Goal: Information Seeking & Learning: Find contact information

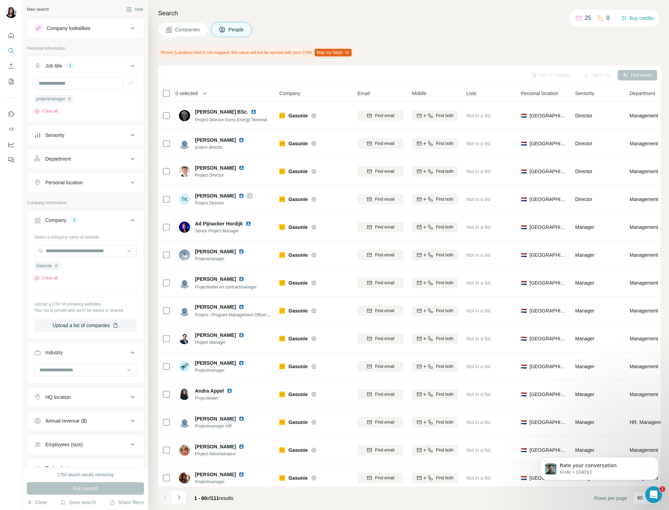
scroll to position [1397, 0]
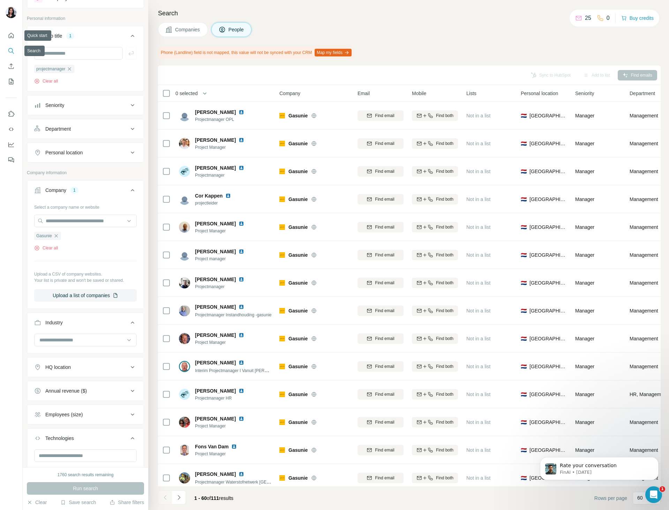
click at [12, 51] on icon "Search" at bounding box center [10, 50] width 5 height 5
click at [70, 72] on icon "button" at bounding box center [70, 69] width 6 height 6
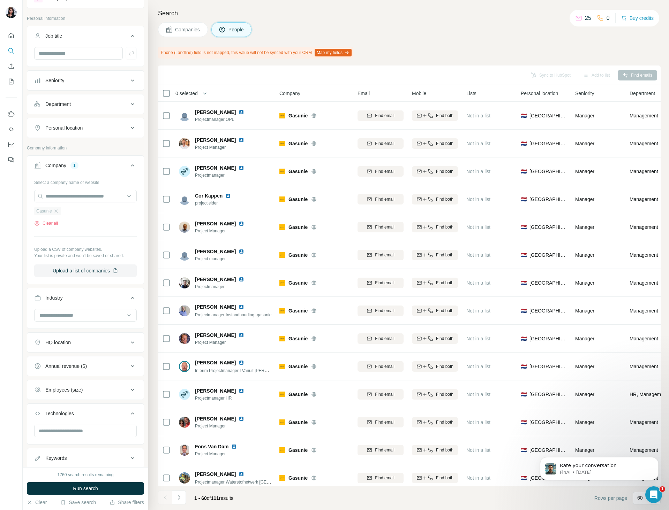
click at [53, 212] on div "Gasunie" at bounding box center [47, 211] width 27 height 8
click at [59, 212] on icon "button" at bounding box center [56, 211] width 6 height 6
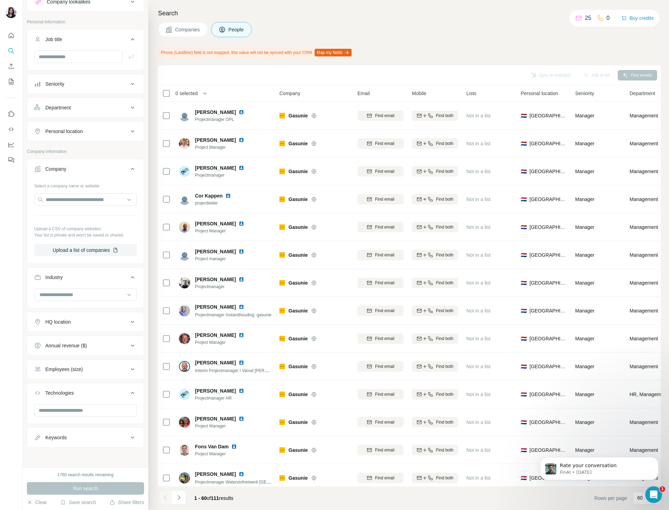
scroll to position [26, 0]
click at [61, 56] on input "text" at bounding box center [78, 57] width 89 height 13
type input "******"
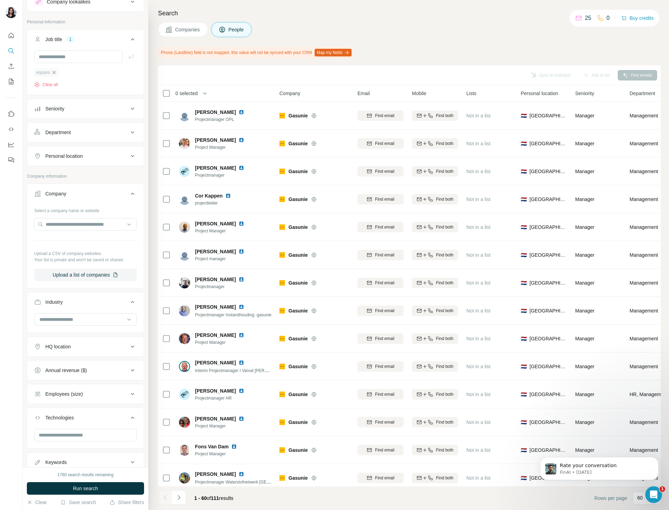
click at [55, 72] on icon "button" at bounding box center [54, 73] width 6 height 6
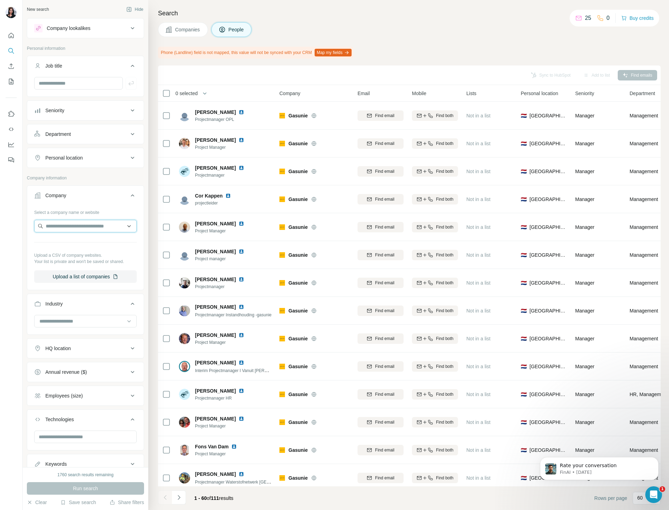
click at [98, 224] on input "text" at bounding box center [85, 226] width 102 height 13
type input "******"
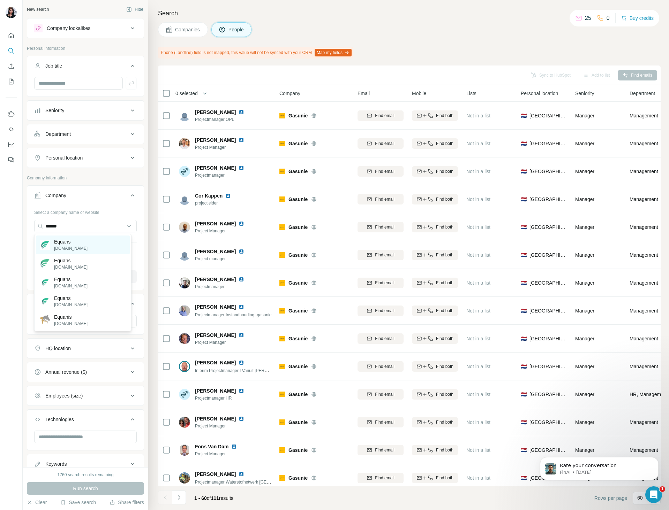
click at [81, 243] on div "Equans [DOMAIN_NAME]" at bounding box center [83, 245] width 94 height 19
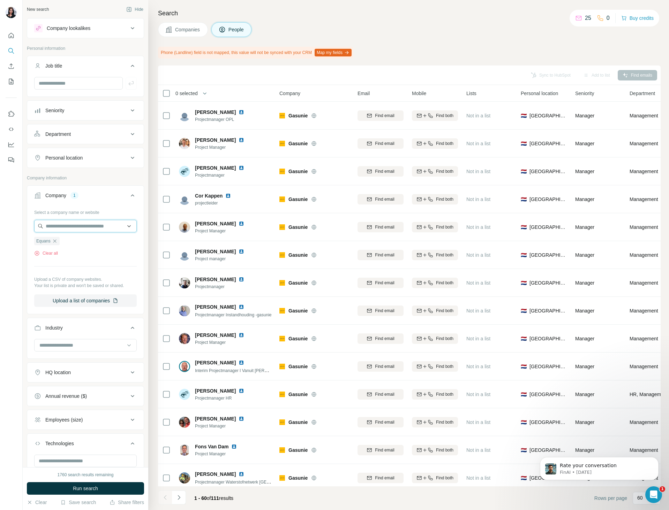
click at [83, 225] on input "text" at bounding box center [85, 226] width 102 height 13
type input "******"
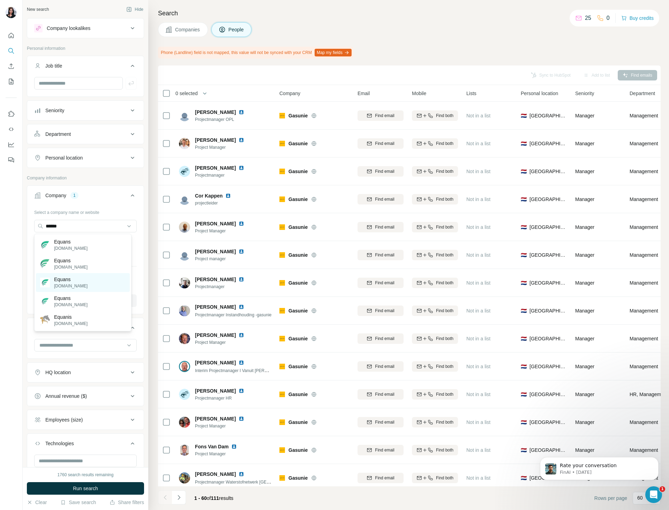
click at [91, 285] on div "Equans [DOMAIN_NAME]" at bounding box center [83, 282] width 94 height 19
click at [107, 345] on input at bounding box center [82, 346] width 86 height 8
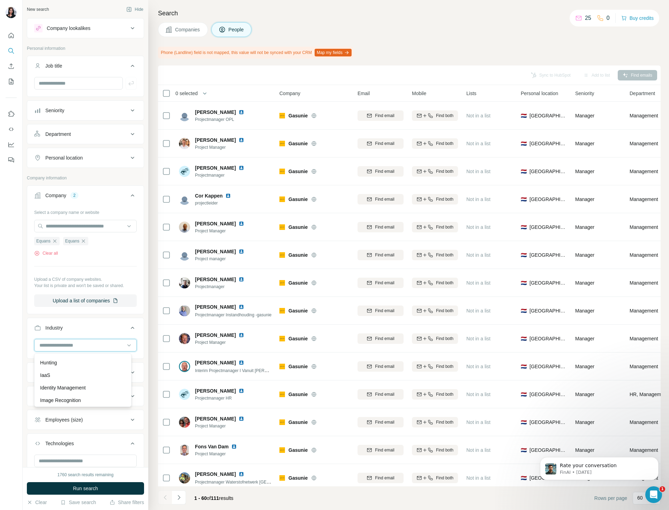
click at [107, 345] on input at bounding box center [82, 346] width 86 height 8
click at [81, 83] on input "text" at bounding box center [78, 83] width 89 height 13
click at [110, 493] on button "Run search" at bounding box center [85, 488] width 117 height 13
